Goal: Obtain resource: Download file/media

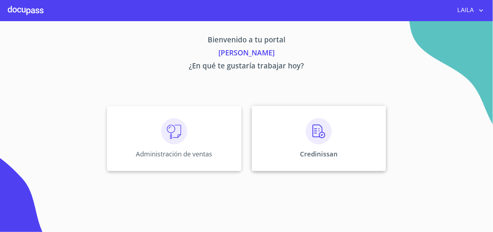
click at [273, 125] on div "Credinissan" at bounding box center [319, 138] width 134 height 65
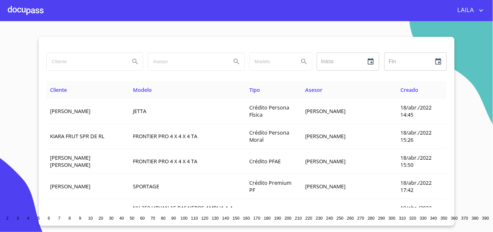
click at [76, 59] on input "search" at bounding box center [86, 62] width 78 height 18
paste input "[PERSON_NAME] DE [PERSON_NAME]"
drag, startPoint x: 70, startPoint y: 66, endPoint x: 0, endPoint y: 45, distance: 73.2
click at [0, 45] on section "[PERSON_NAME] DE [PERSON_NAME] Inicio ​ Fin ​ Cliente Modelo Tipo Asesor Creado…" at bounding box center [246, 126] width 493 height 210
type input "[PERSON_NAME]"
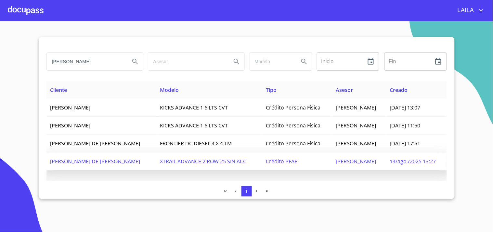
click at [101, 157] on span "[PERSON_NAME] DE [PERSON_NAME]" at bounding box center [95, 160] width 90 height 7
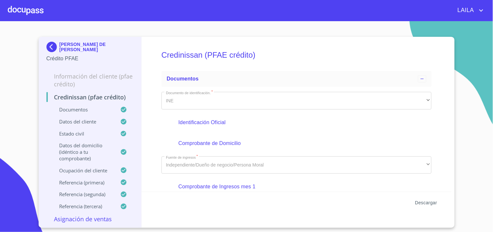
click at [423, 199] on span "Descargar" at bounding box center [426, 202] width 22 height 8
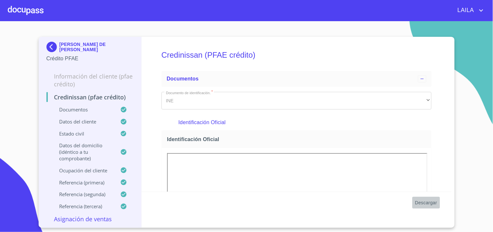
click at [427, 200] on span "Descargar" at bounding box center [426, 202] width 22 height 8
click at [53, 46] on img at bounding box center [53, 47] width 13 height 10
